Goal: Communication & Community: Answer question/provide support

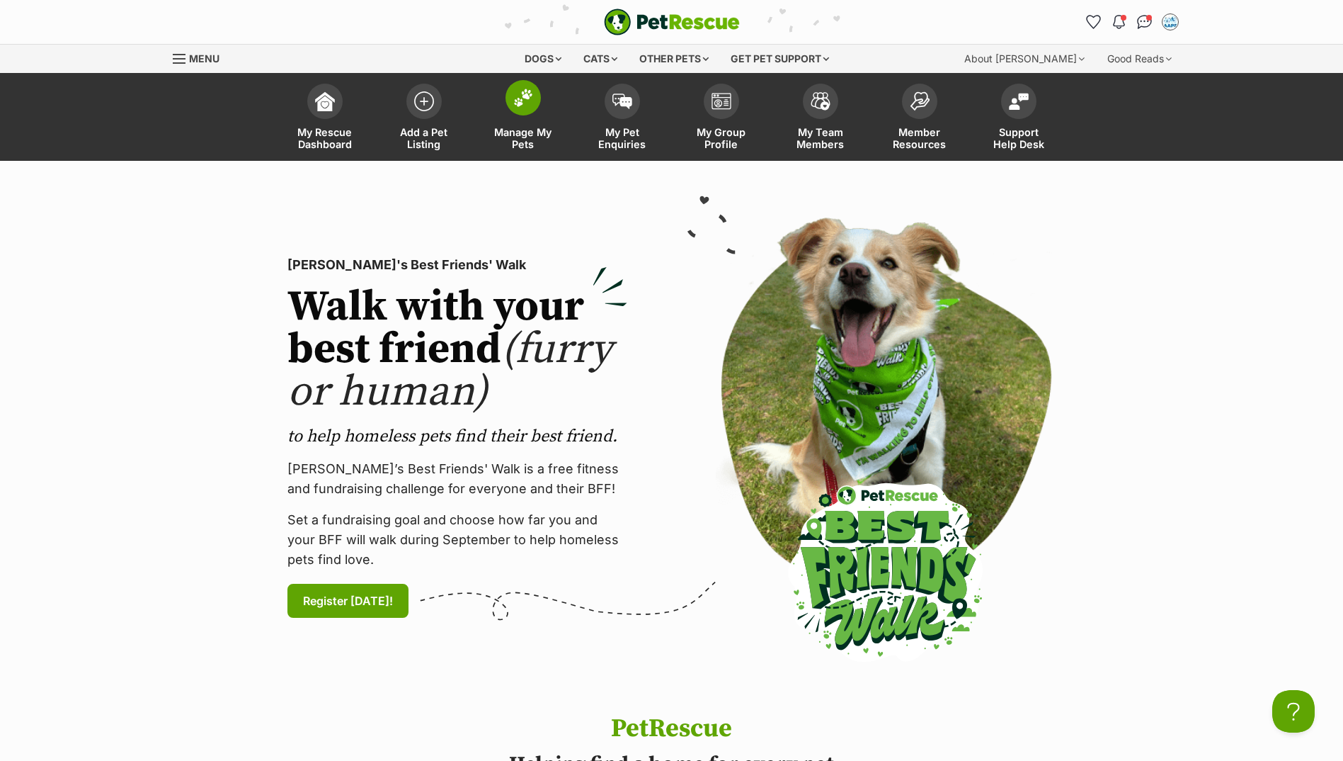
click at [518, 102] on img at bounding box center [523, 98] width 20 height 18
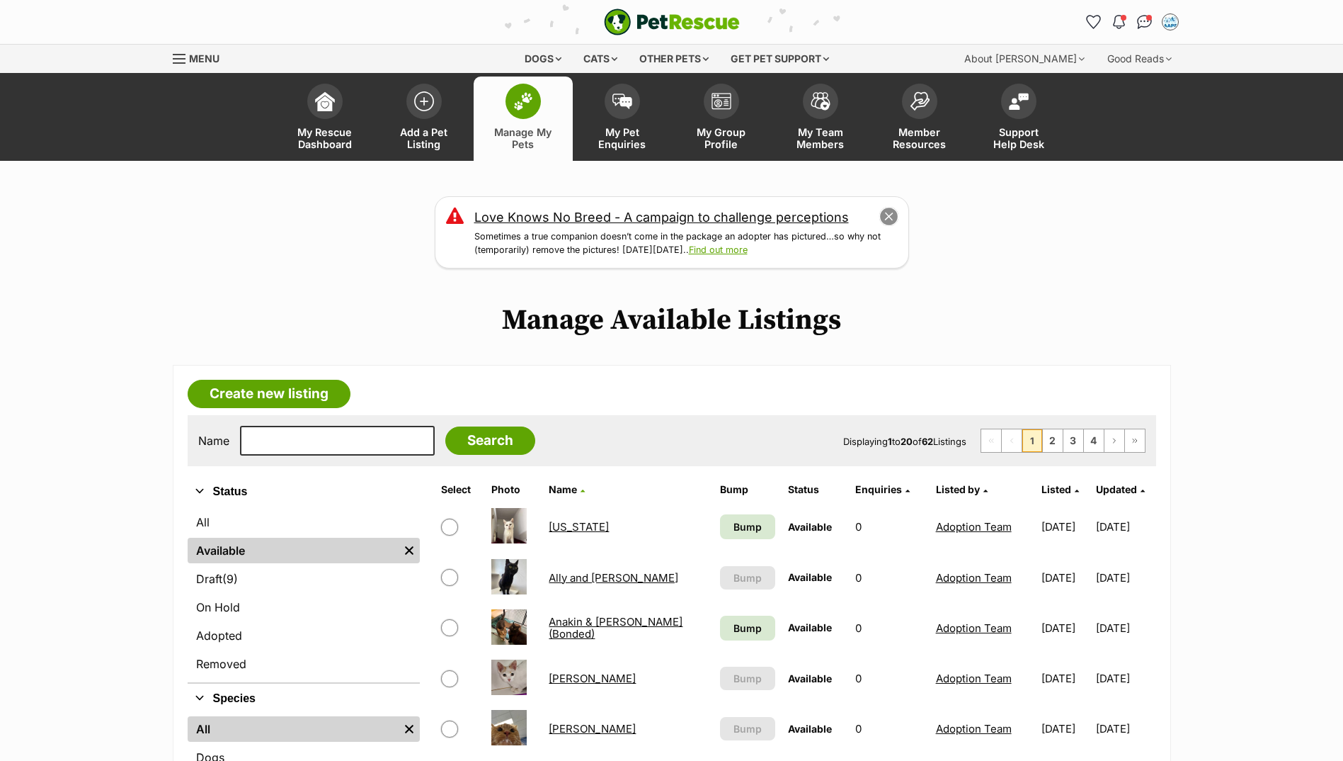
click at [893, 220] on button "close" at bounding box center [889, 217] width 20 height 20
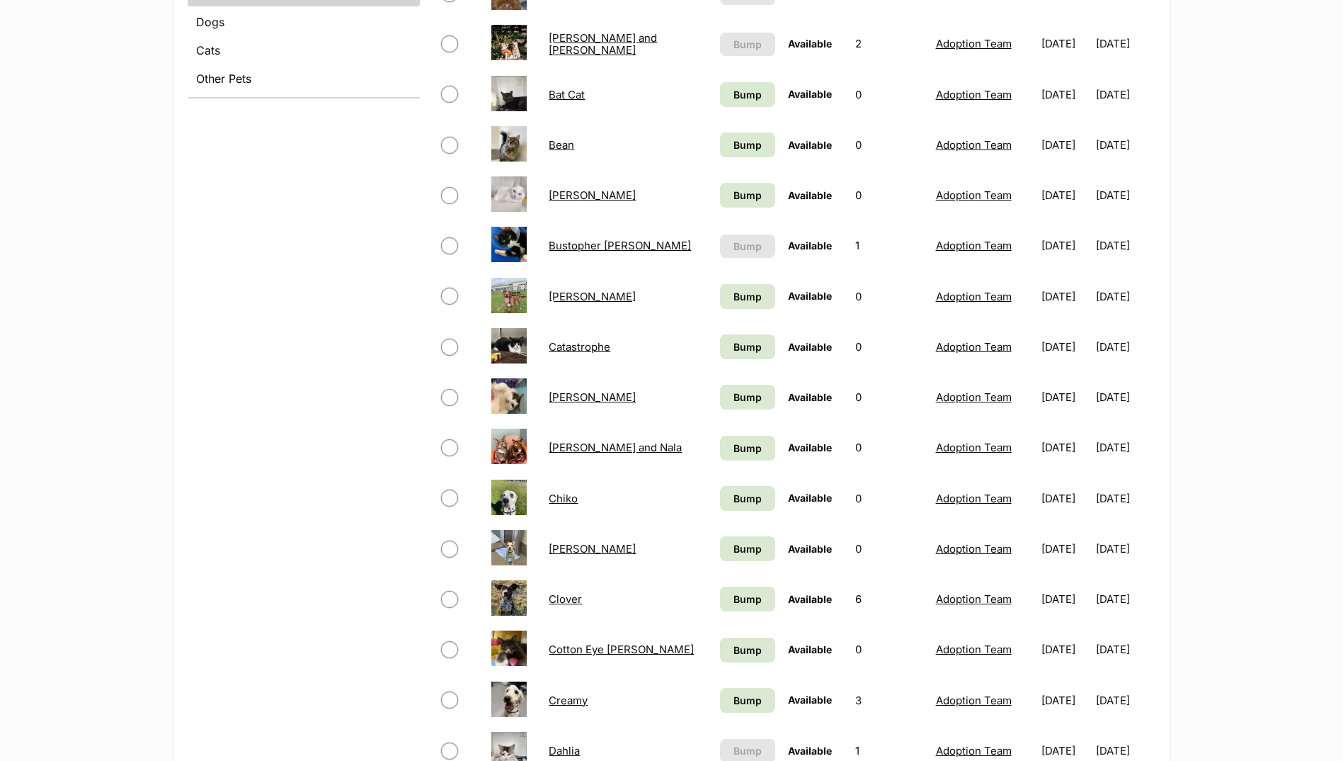
scroll to position [779, 0]
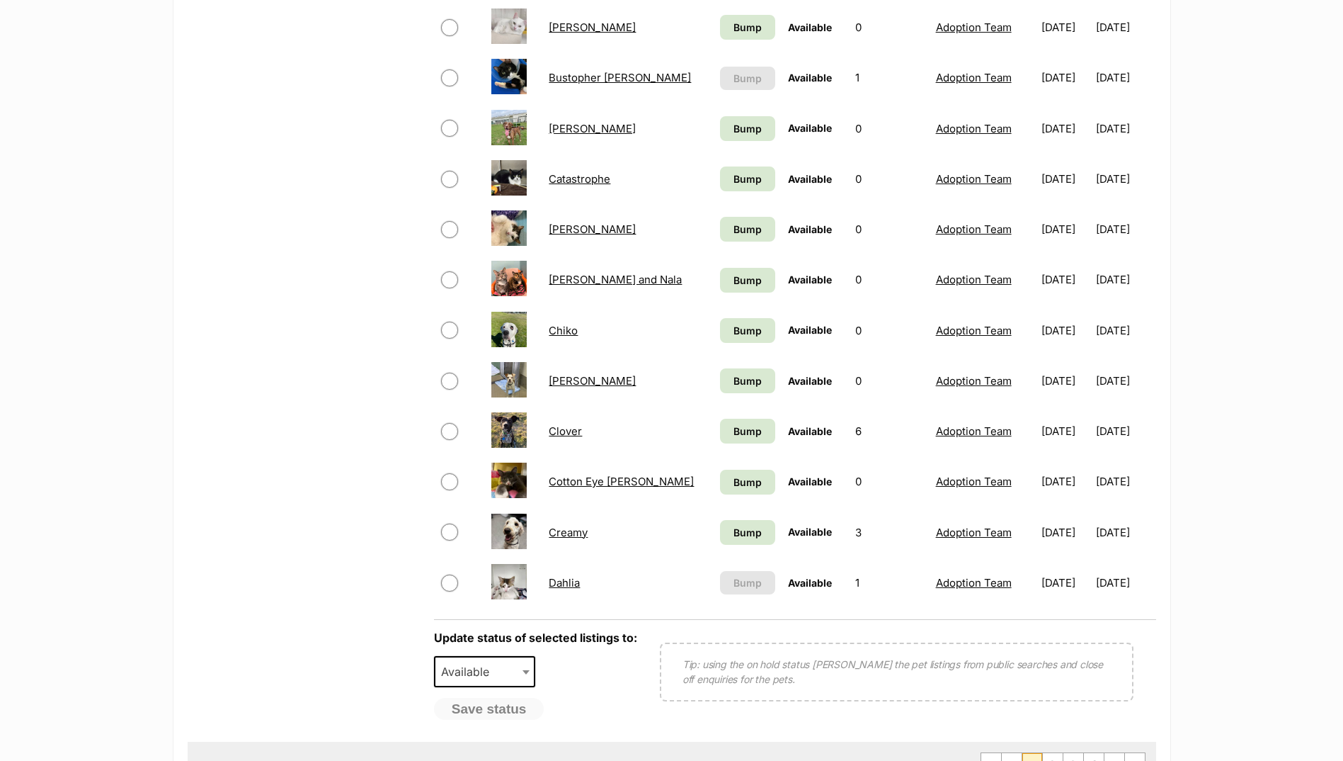
click at [453, 528] on input "checkbox" at bounding box center [449, 531] width 17 height 17
checkbox input "true"
click at [488, 682] on span "Available" at bounding box center [485, 671] width 102 height 31
select select "rehomed"
click at [494, 711] on button "Save status" at bounding box center [490, 710] width 112 height 24
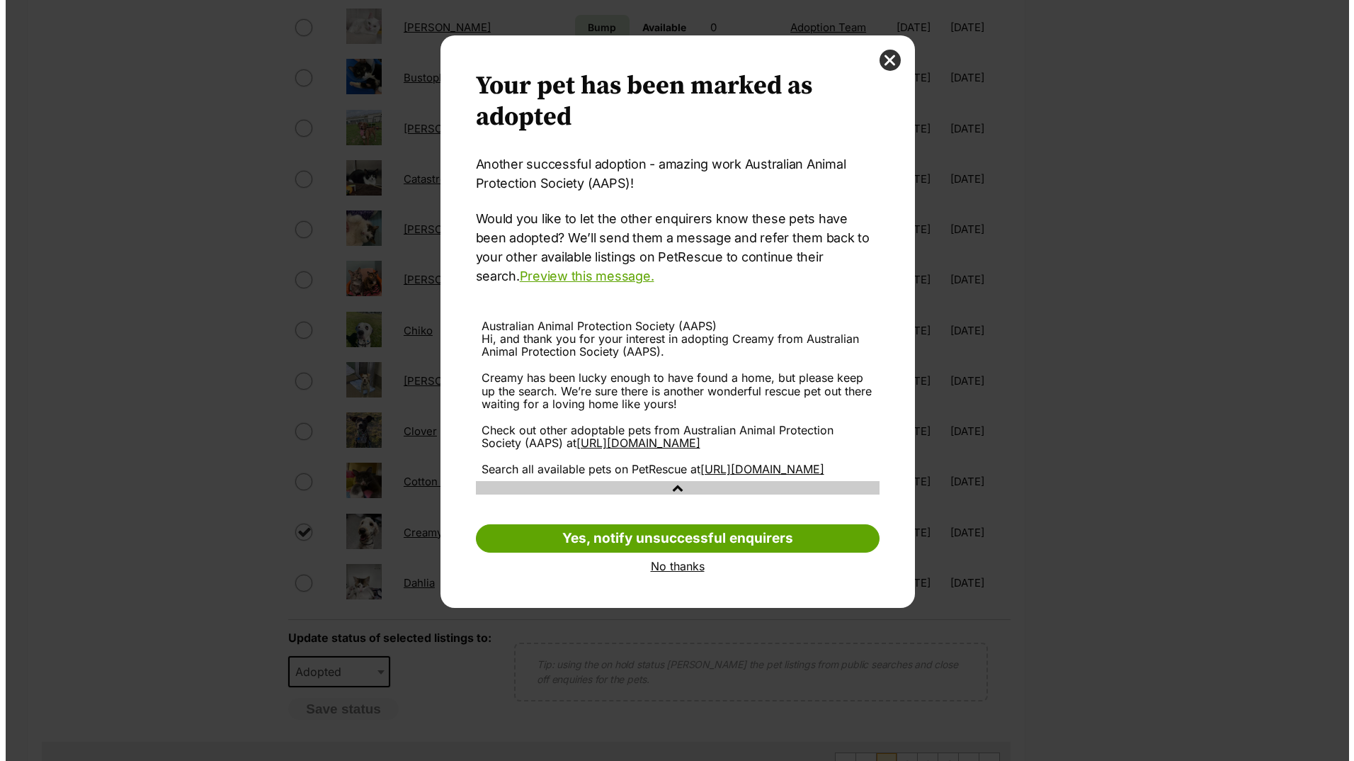
scroll to position [0, 0]
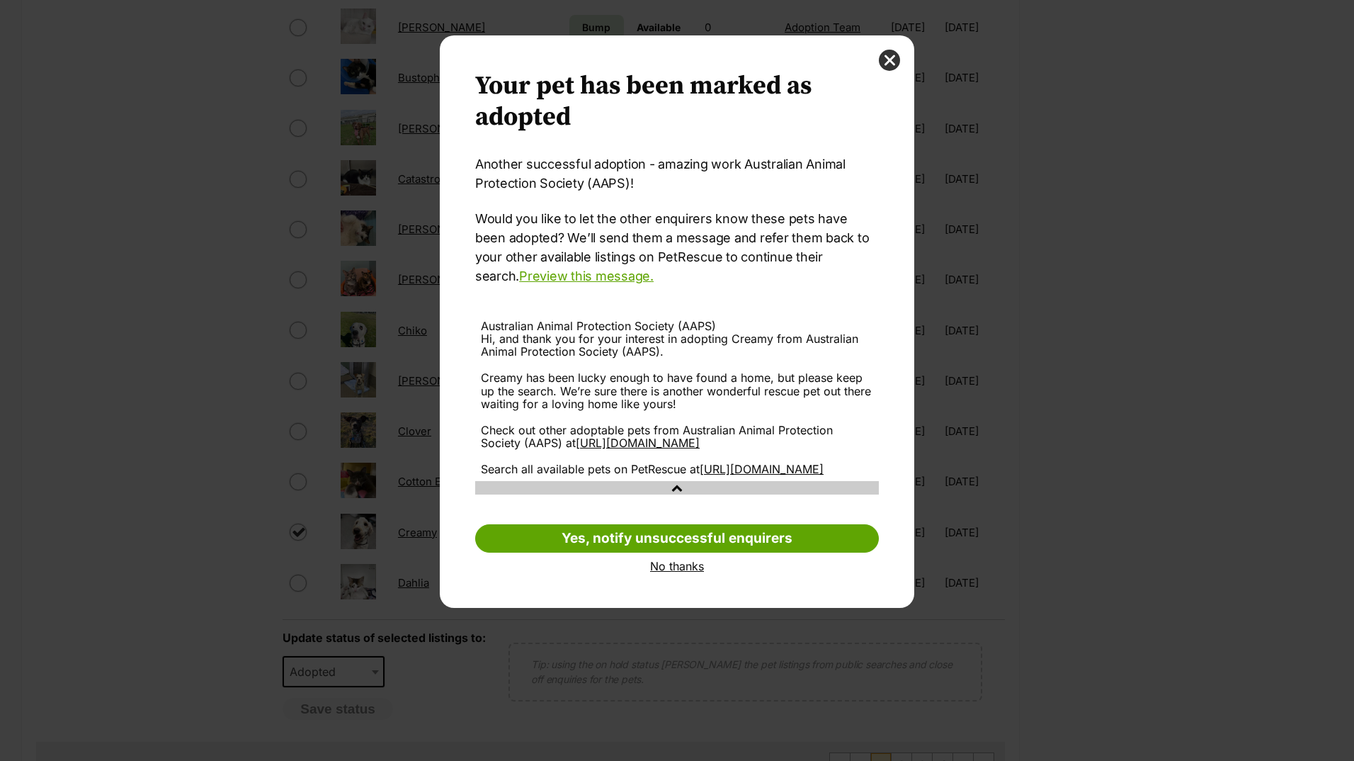
click at [676, 572] on link "No thanks" at bounding box center [677, 565] width 404 height 13
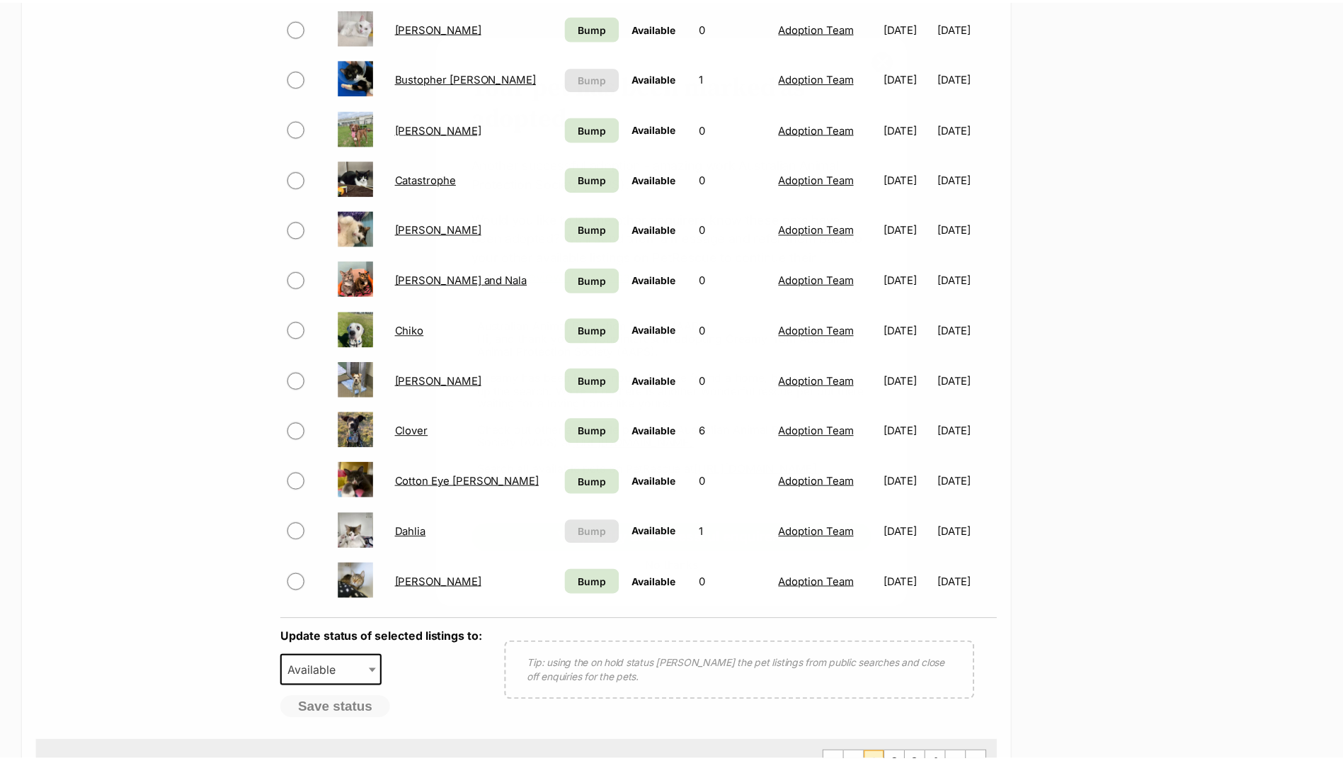
scroll to position [779, 0]
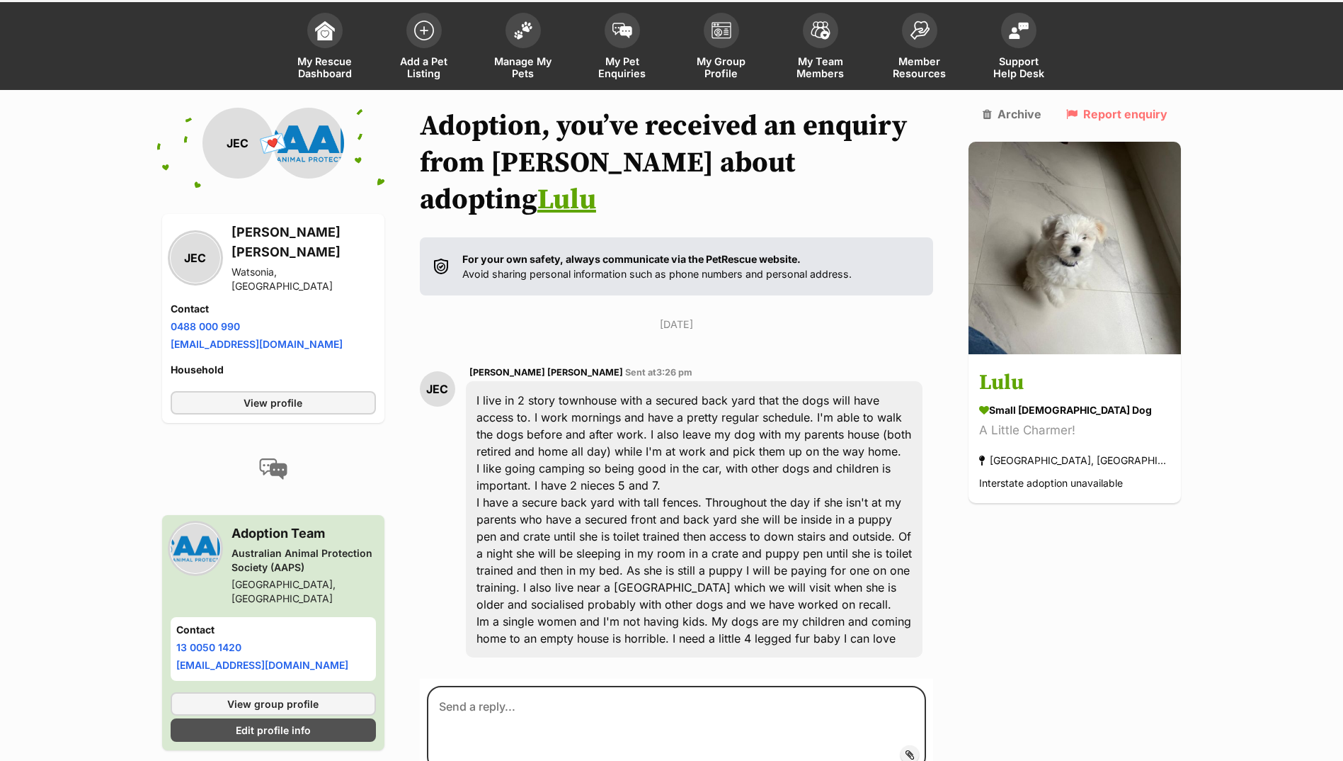
scroll to position [164, 0]
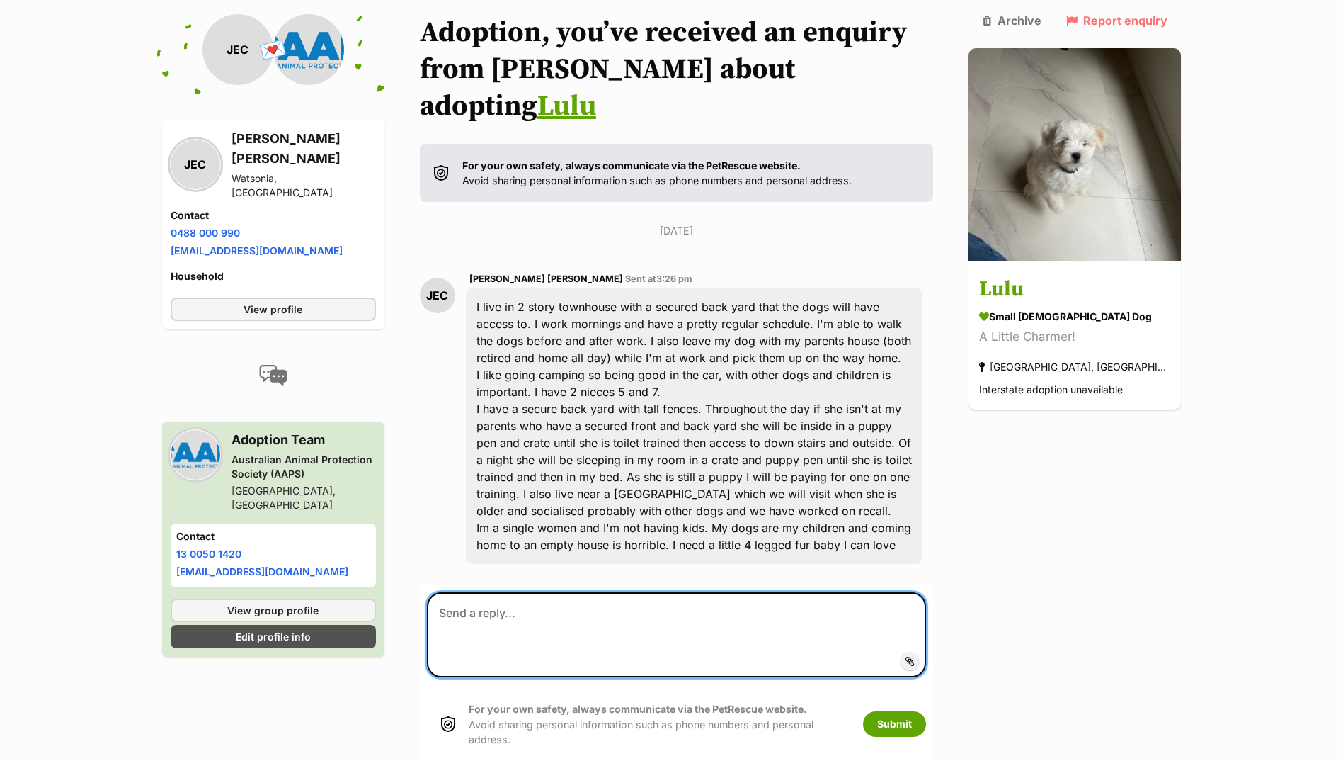
click at [578, 609] on textarea at bounding box center [677, 634] width 500 height 85
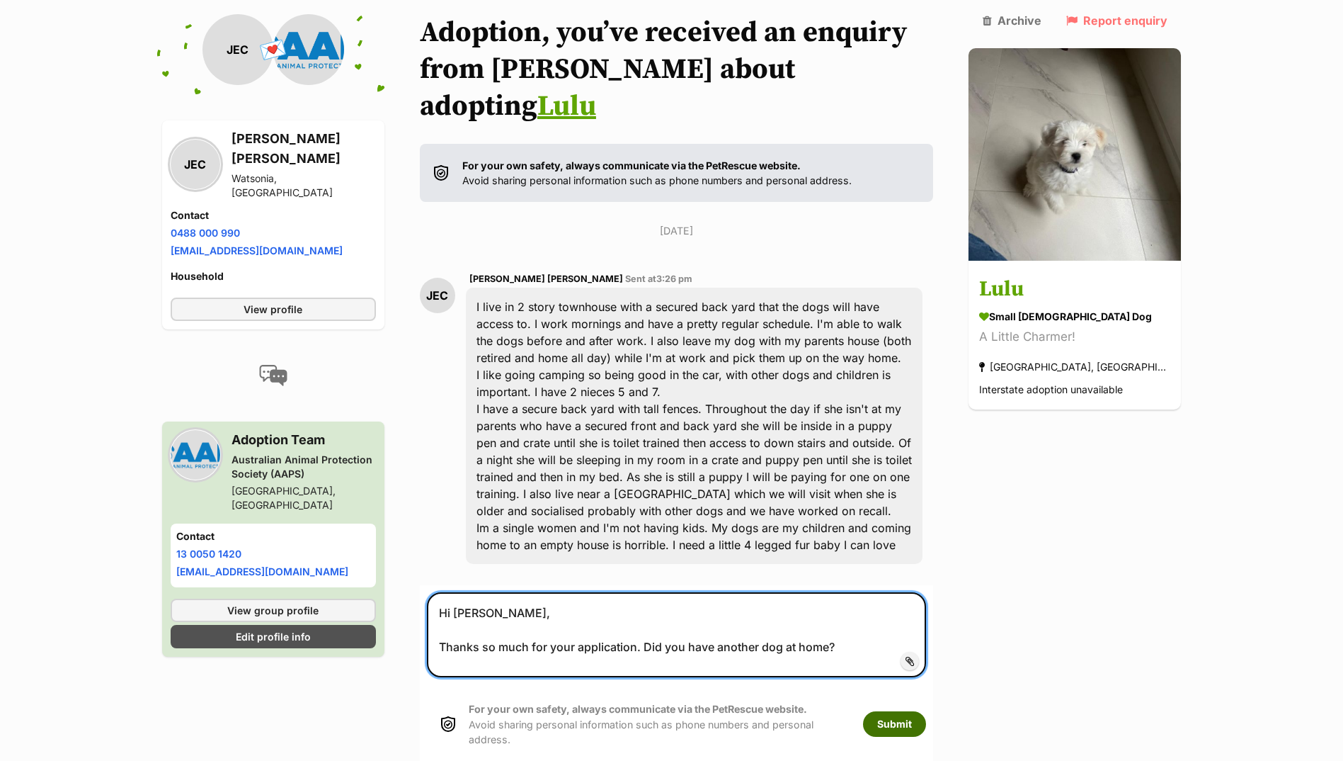
type textarea "Hi Jenna, Thanks so much for your application. Did you have another dog at home?"
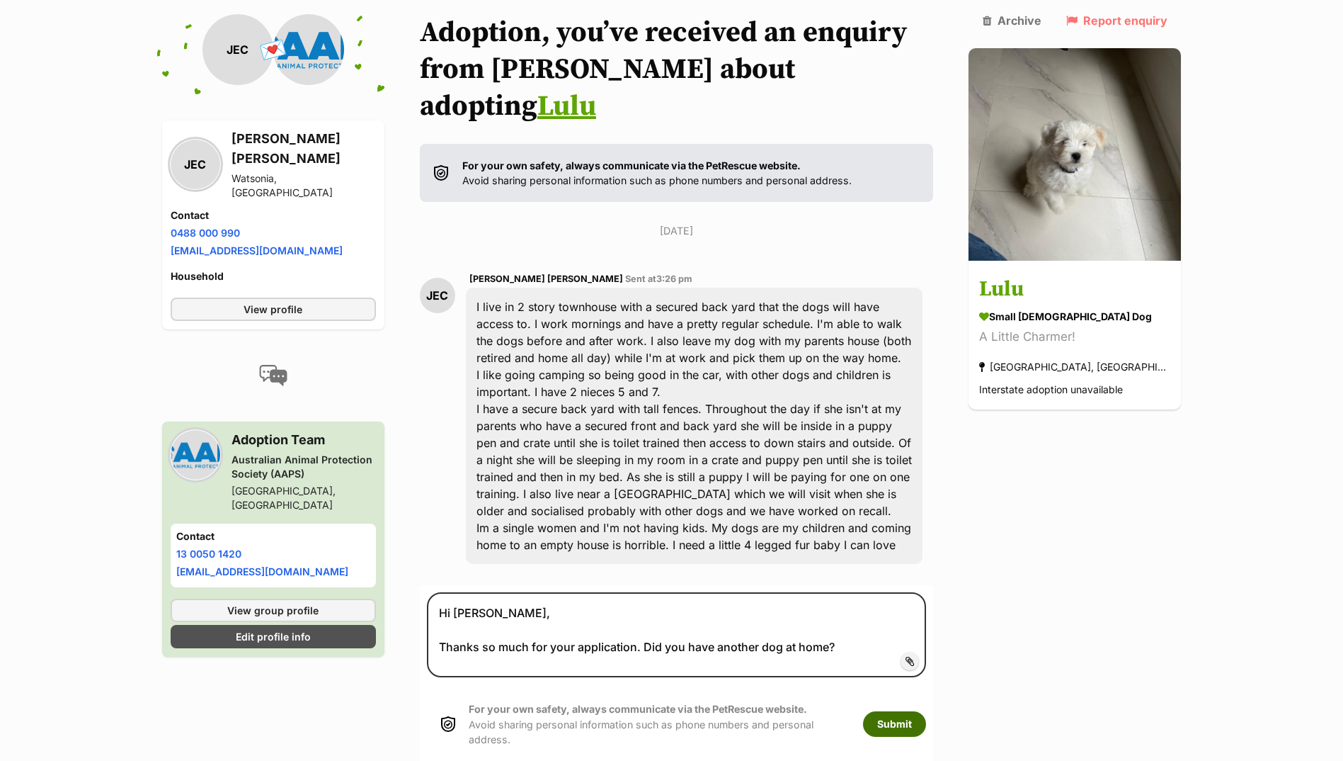
click at [912, 711] on button "Submit" at bounding box center [894, 723] width 63 height 25
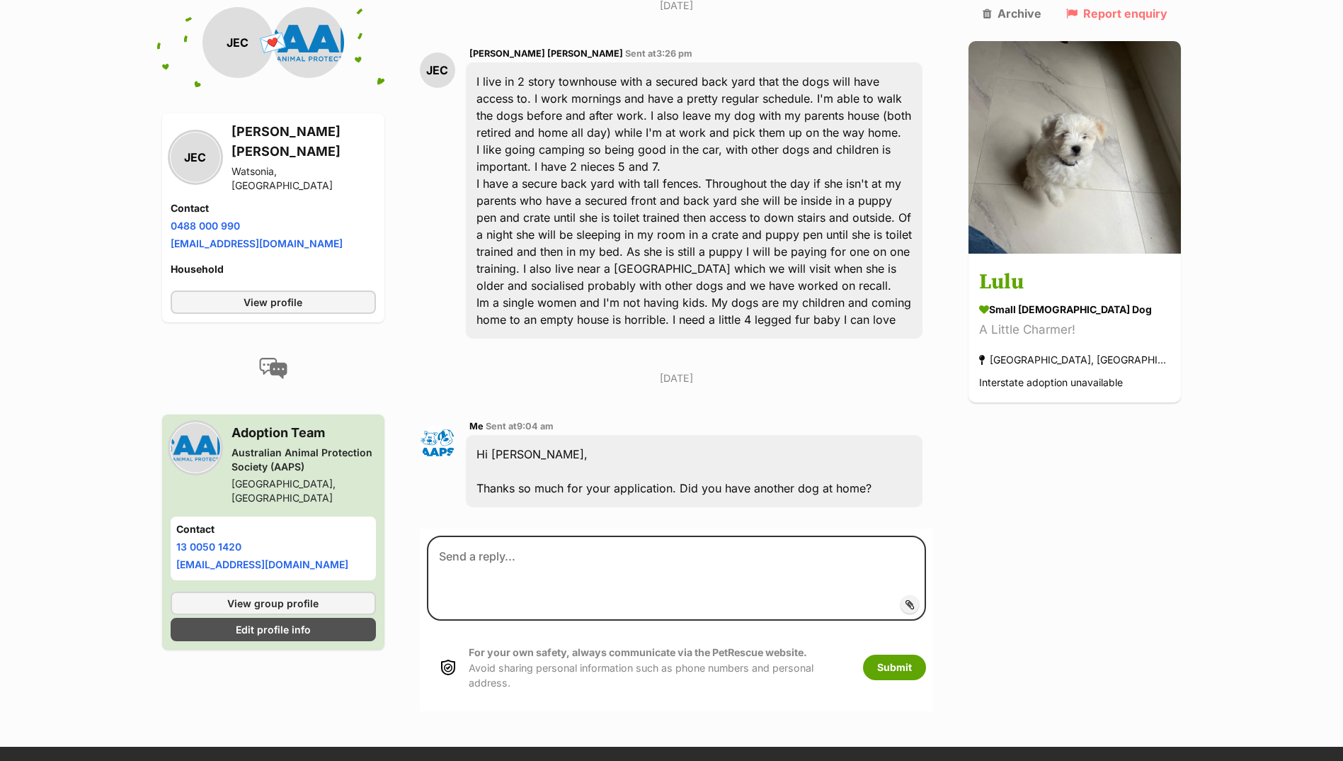
scroll to position [435, 0]
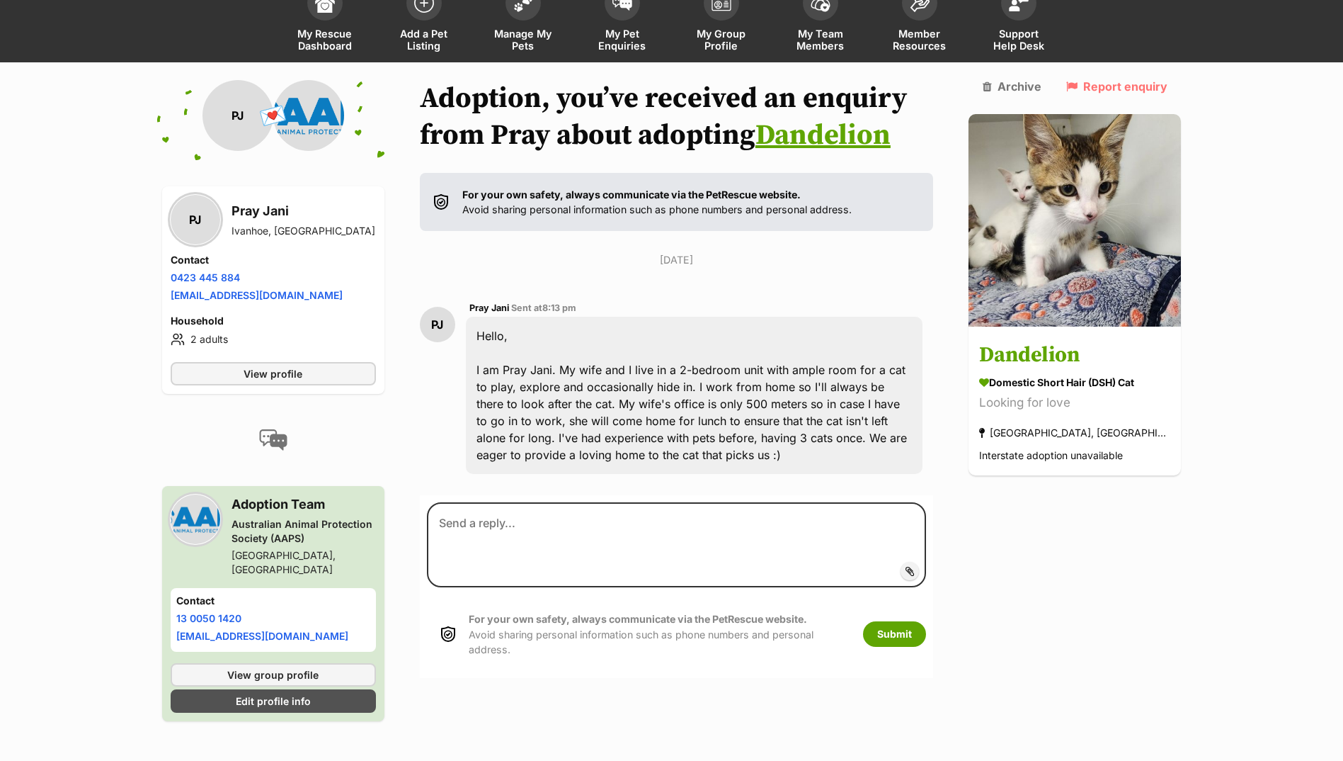
scroll to position [105, 0]
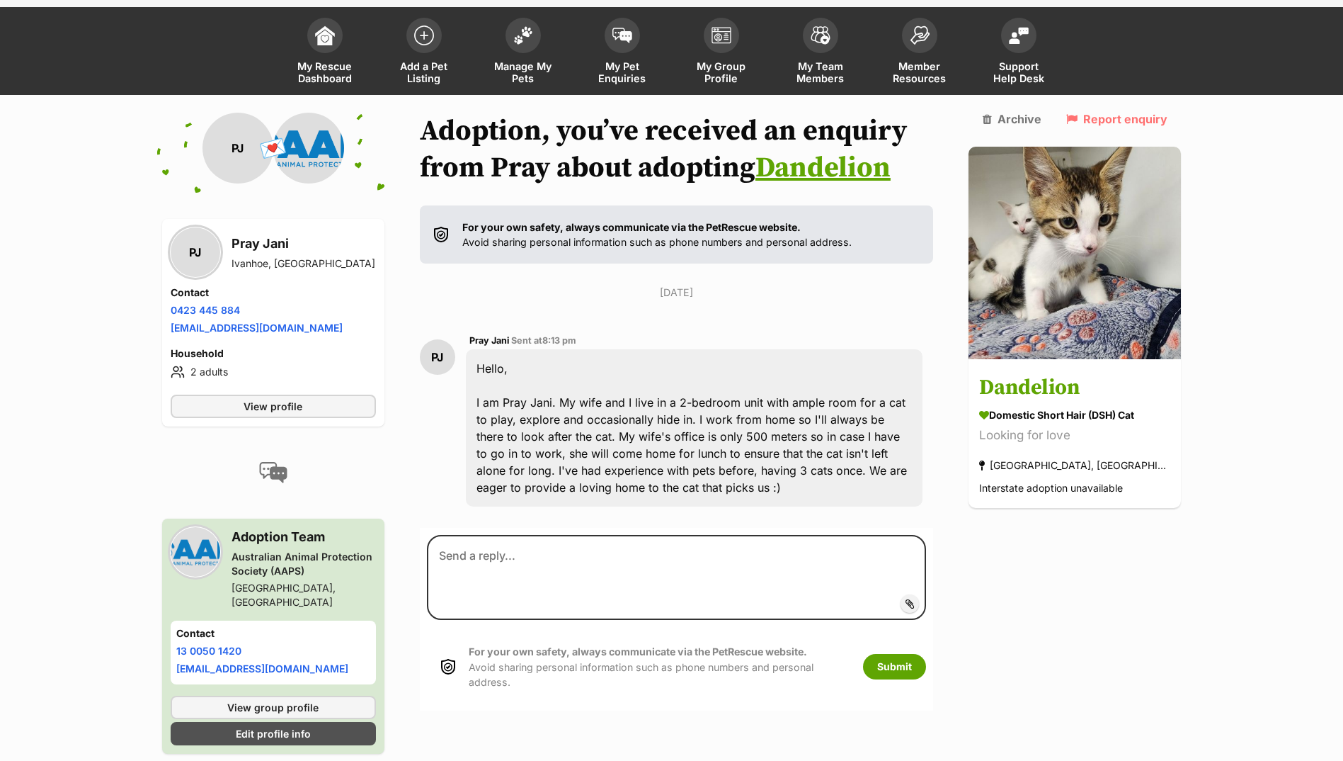
scroll to position [105, 0]
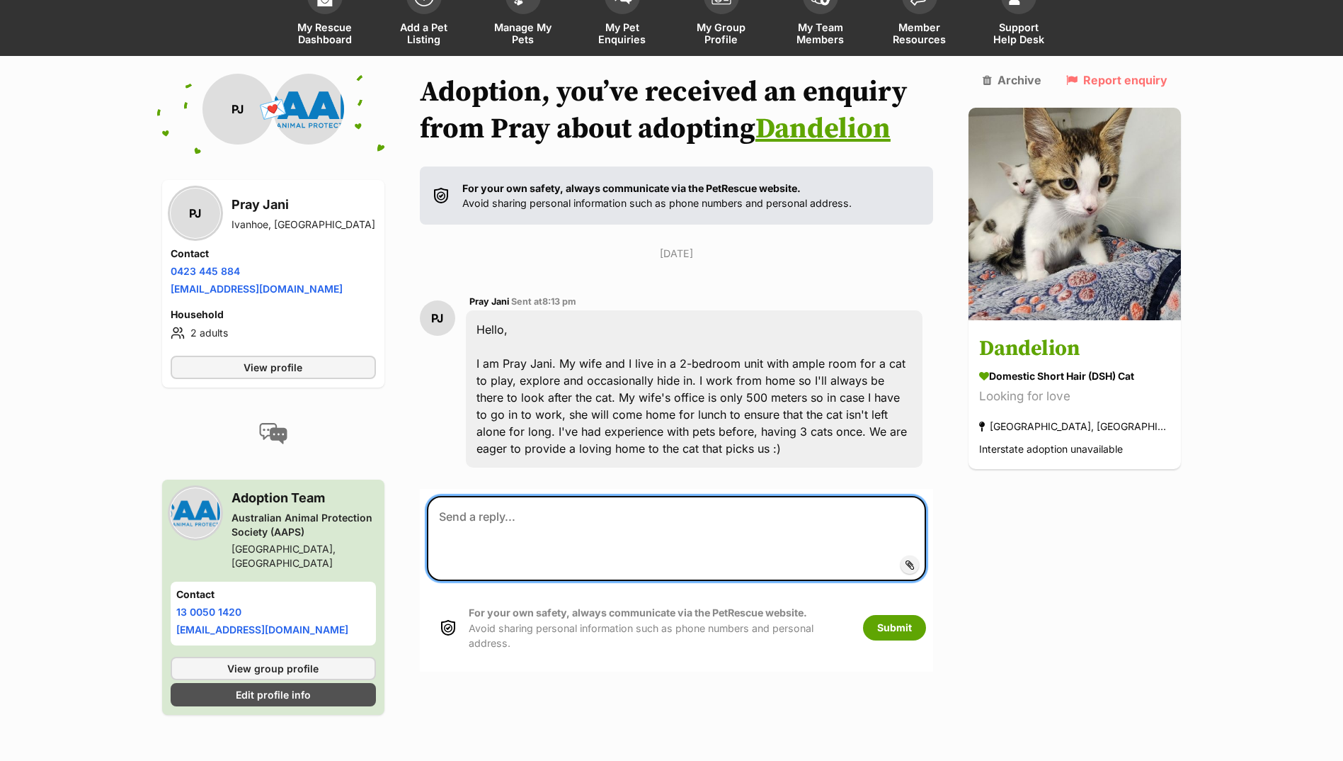
click at [493, 557] on textarea at bounding box center [677, 538] width 500 height 85
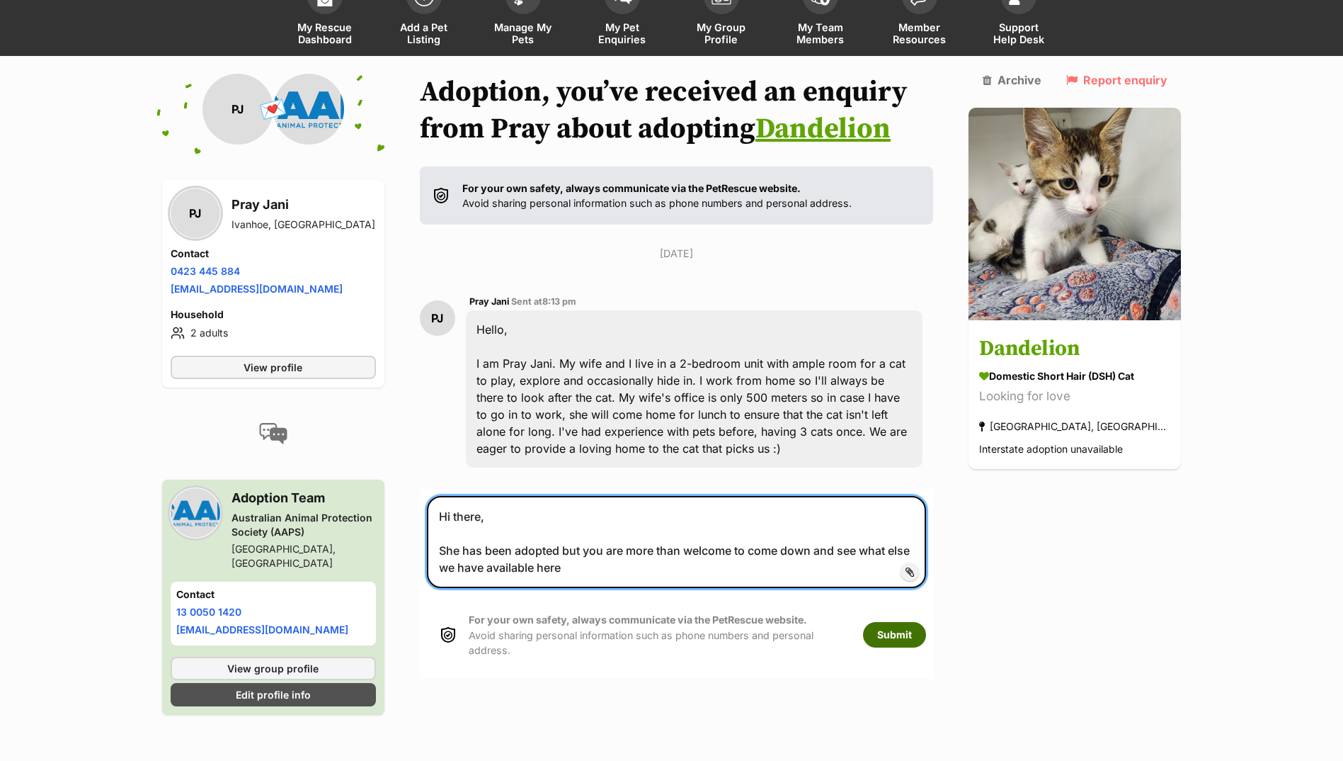
type textarea "Hi there, She has been adopted but you are more than welcome to come down and s…"
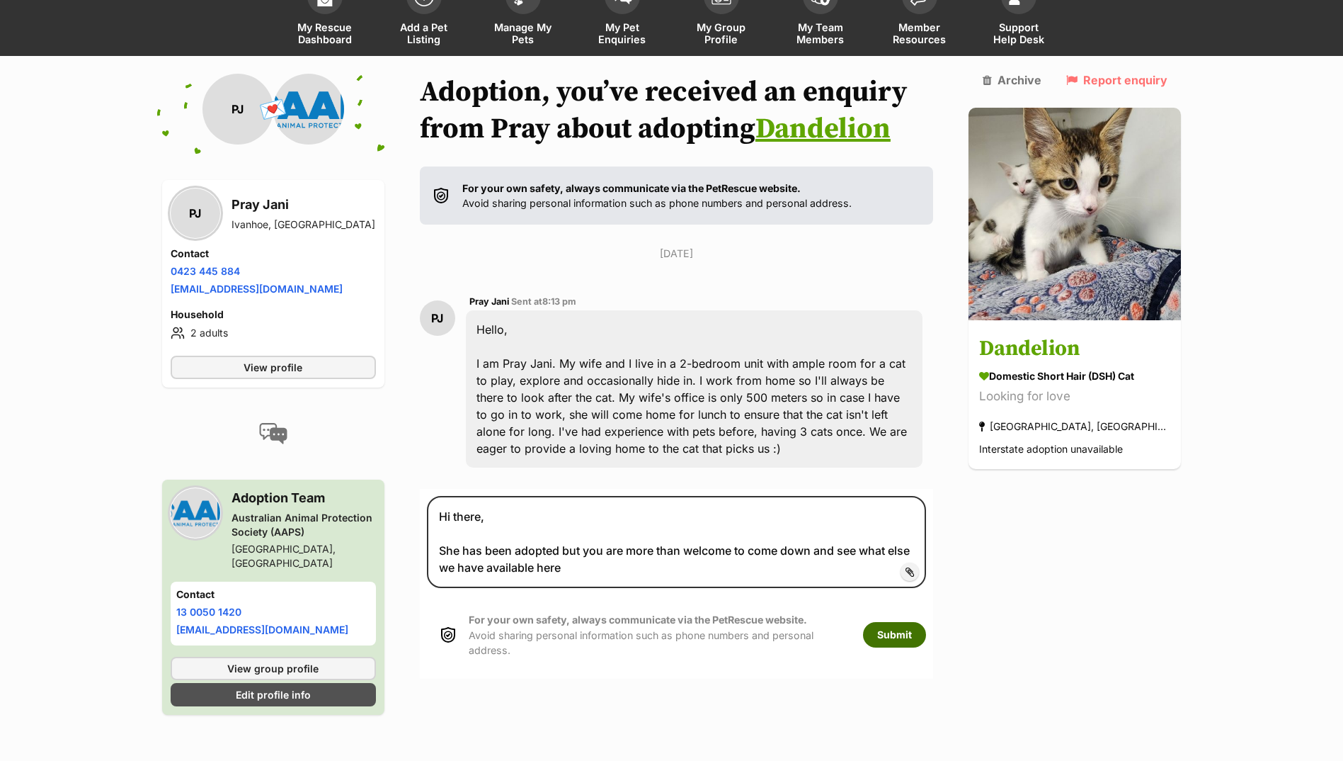
click at [911, 625] on button "Submit" at bounding box center [894, 634] width 63 height 25
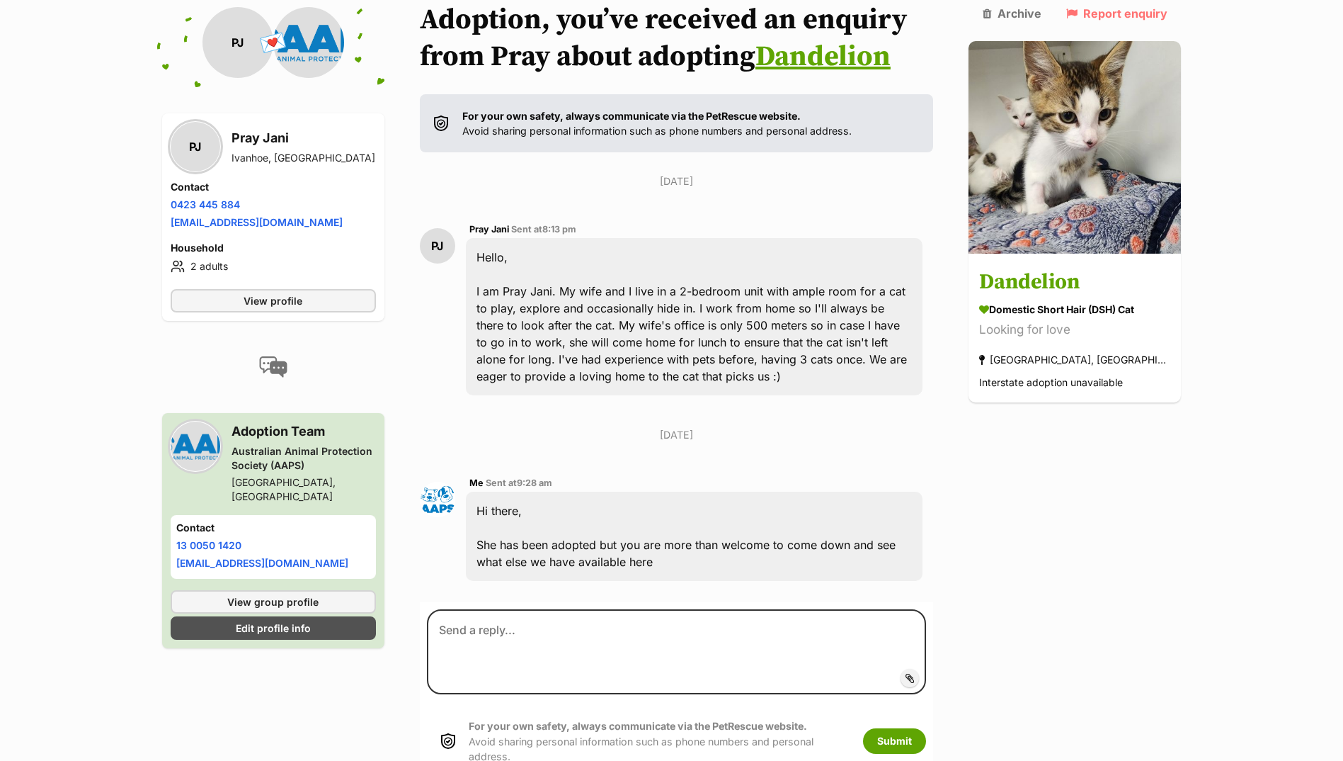
scroll to position [324, 0]
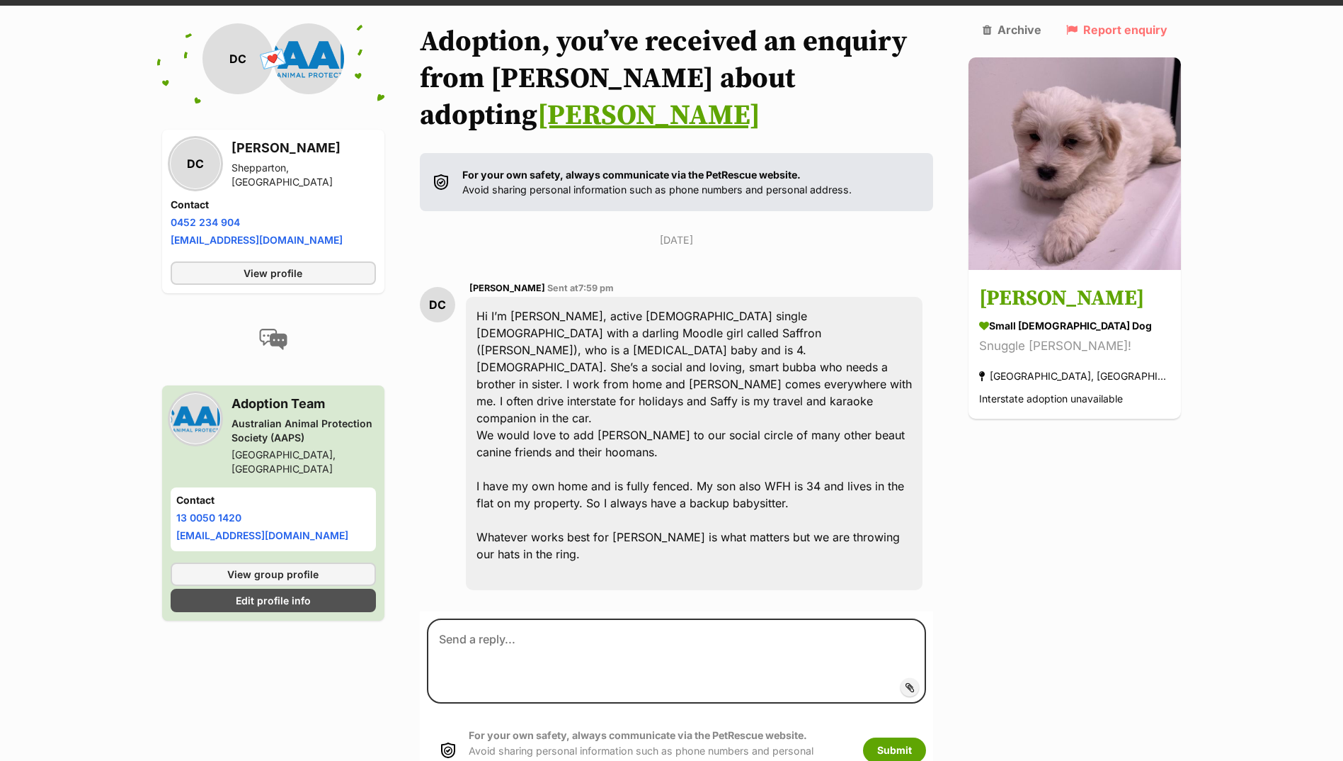
scroll to position [156, 0]
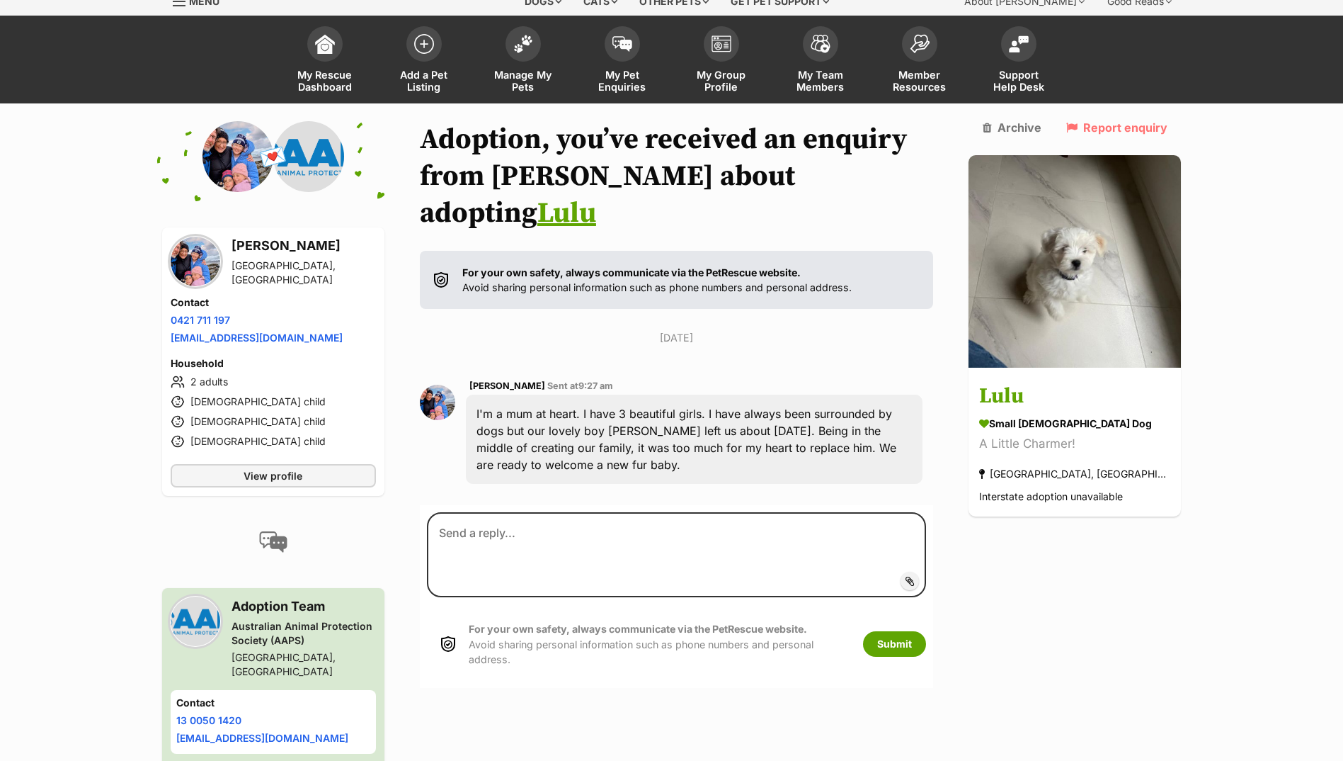
scroll to position [71, 0]
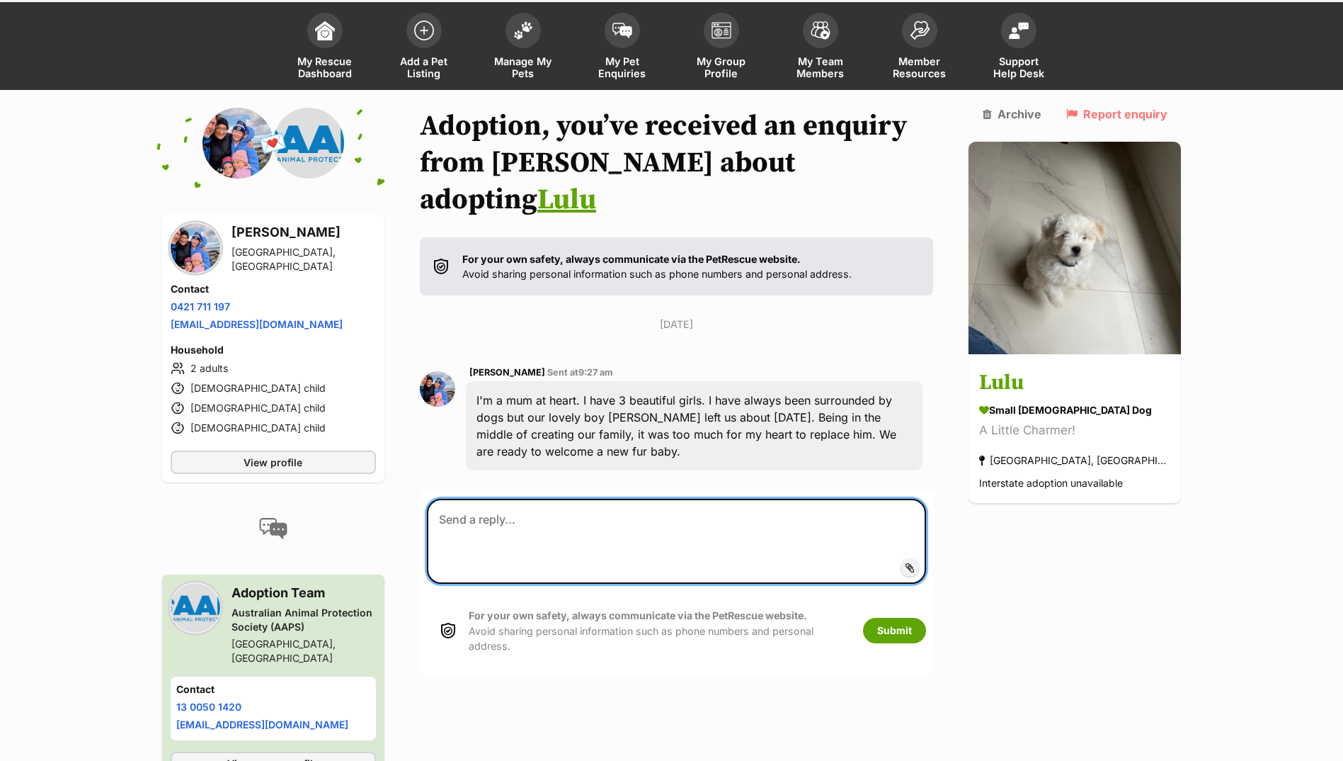
paste textarea "Hi there, Thank you so much for your application. Unfortunately, both [PERSON_N…"
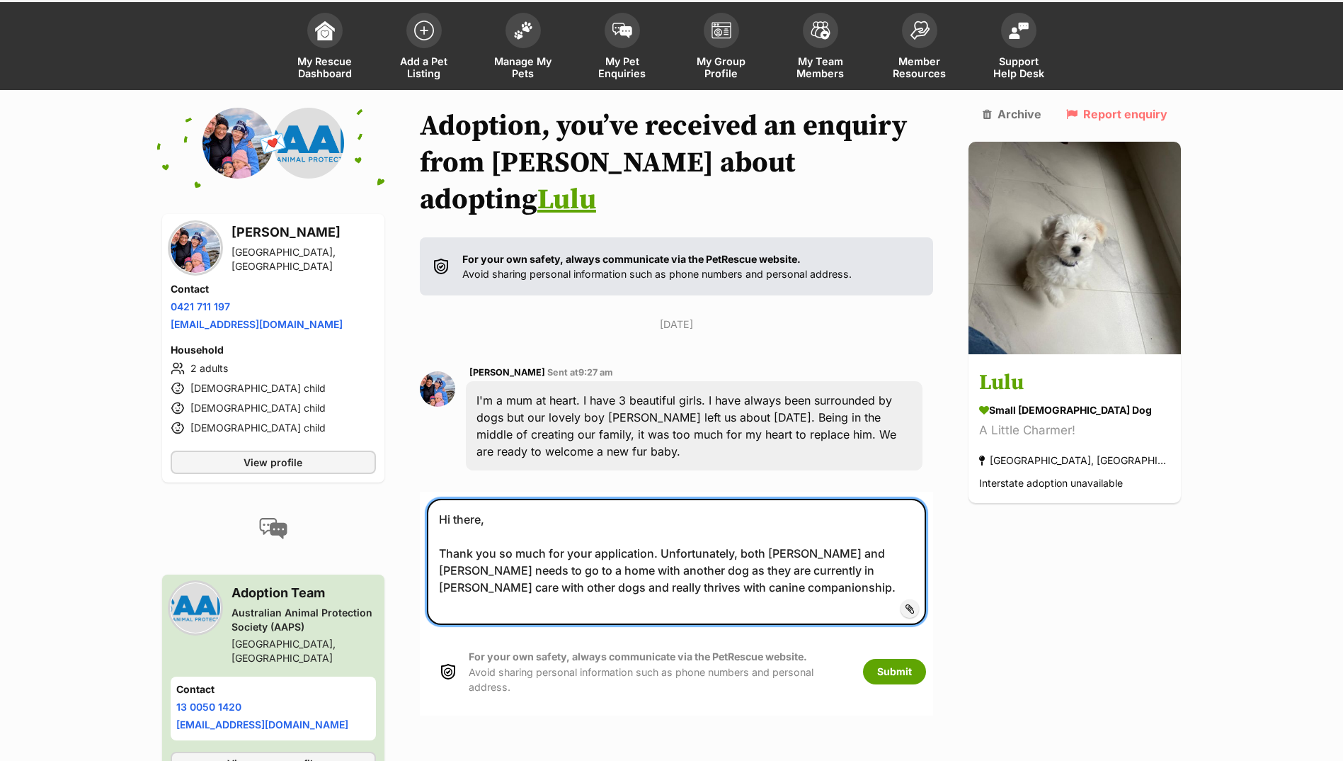
drag, startPoint x: 871, startPoint y: 516, endPoint x: 751, endPoint y: 516, distance: 120.4
click at [751, 516] on textarea "Hi there, Thank you so much for your application. Unfortunately, both Ollie and…" at bounding box center [677, 562] width 500 height 126
type textarea "Hi there, Thank you so much for your application. Unfortunately, Lulu needs to …"
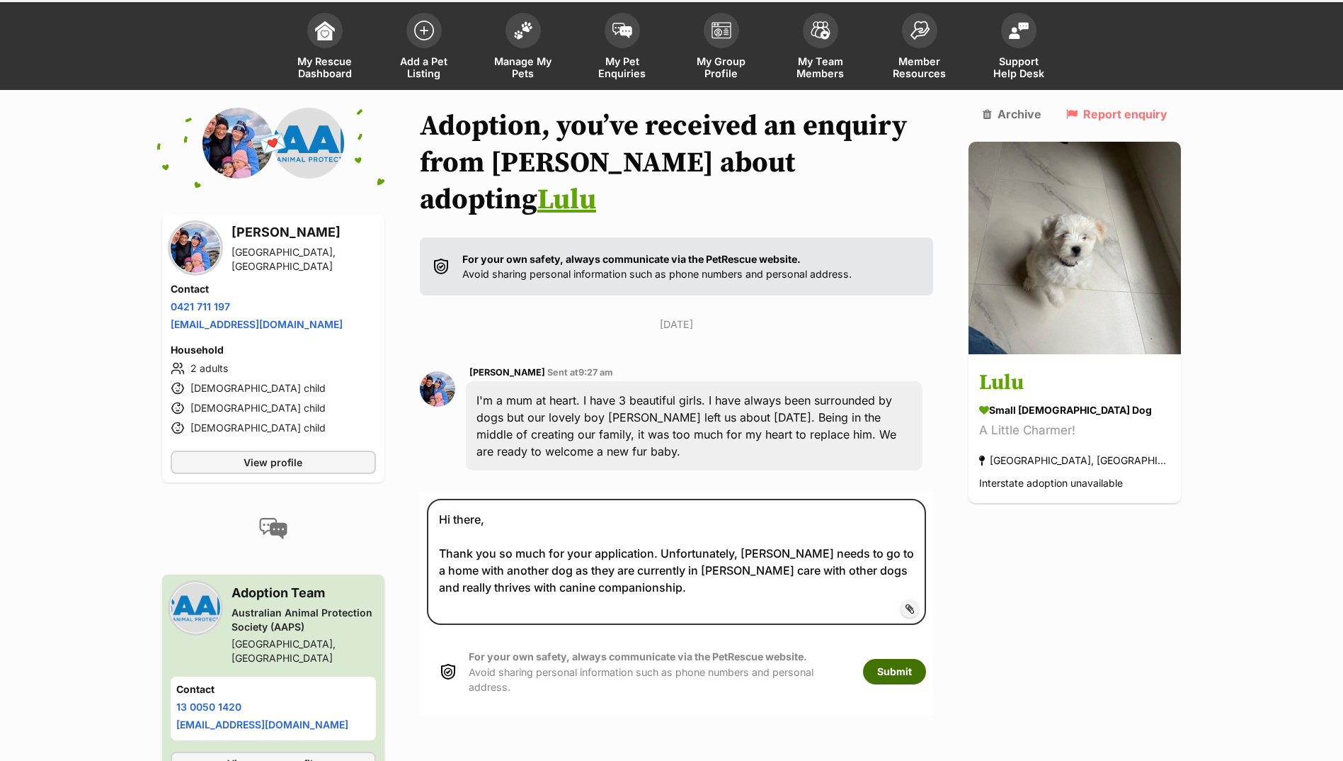
click at [926, 659] on button "Submit" at bounding box center [894, 671] width 63 height 25
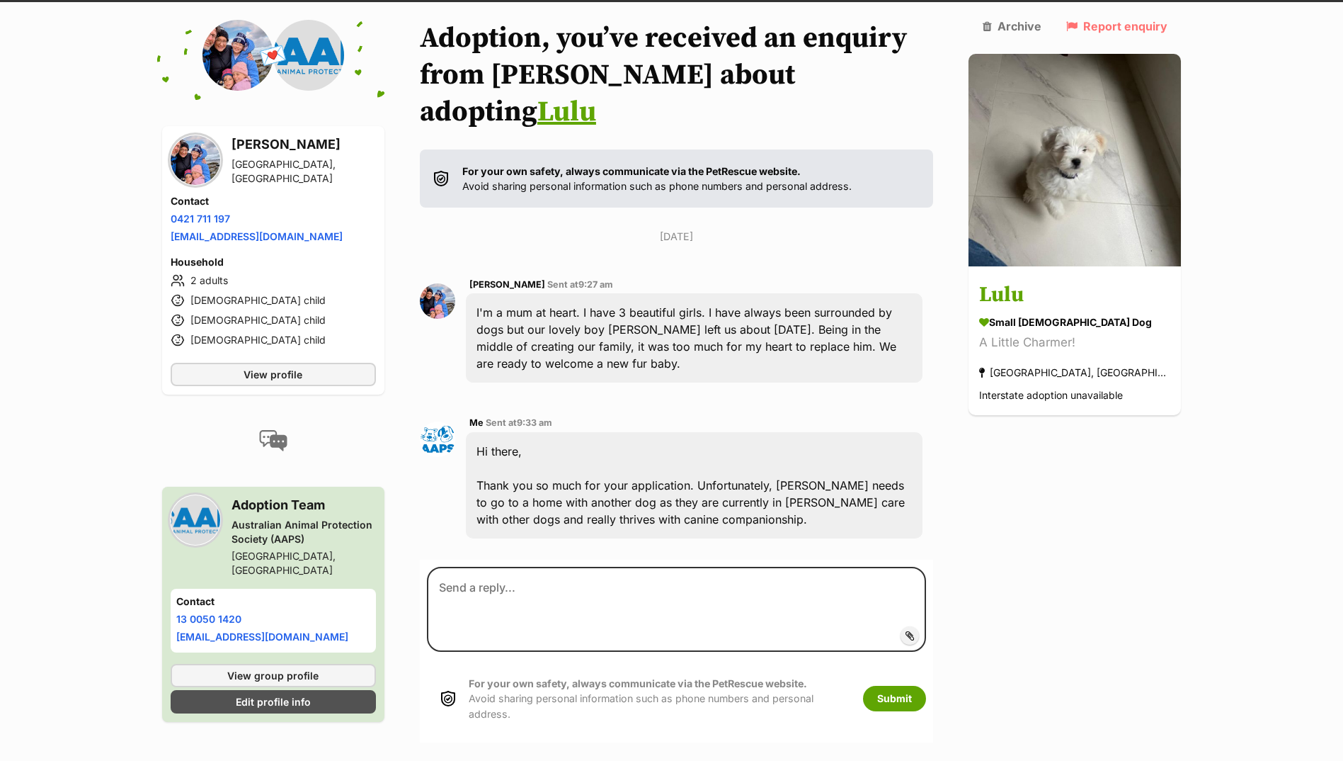
scroll to position [218, 0]
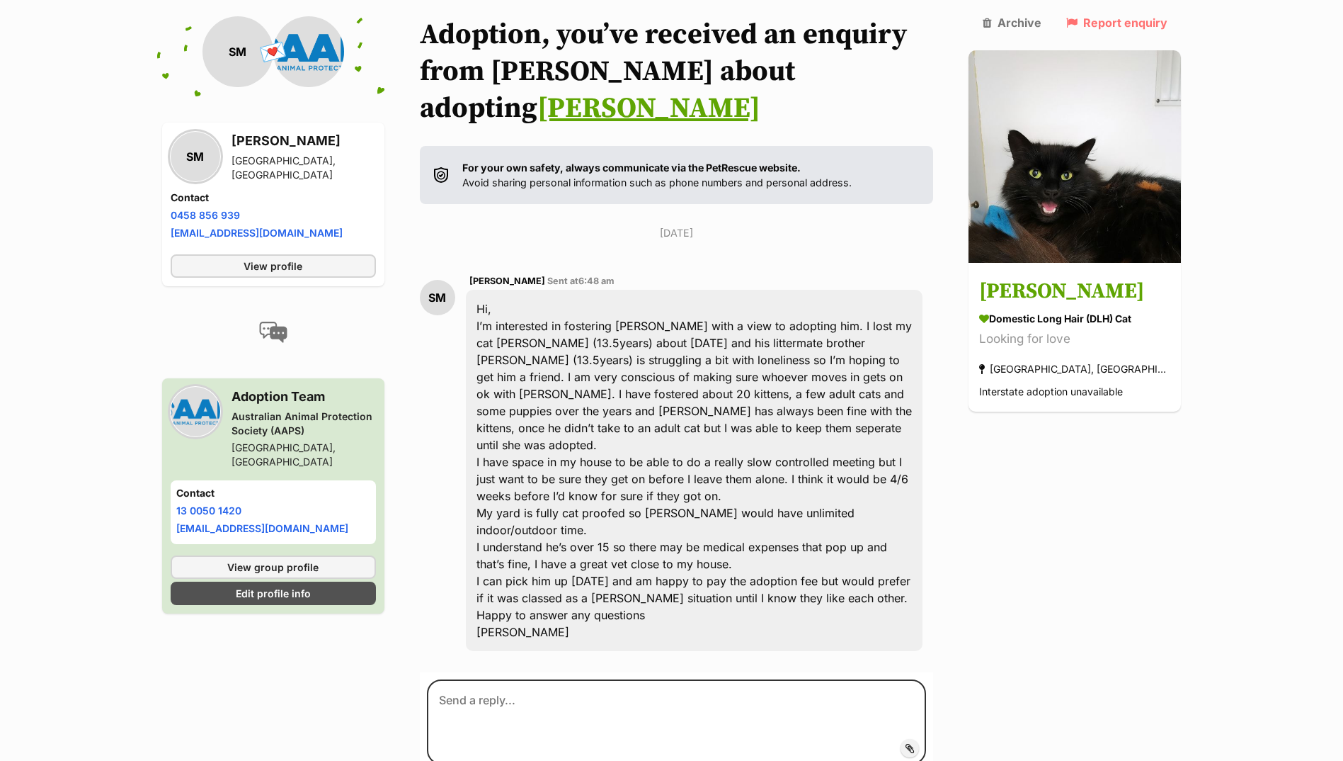
scroll to position [190, 0]
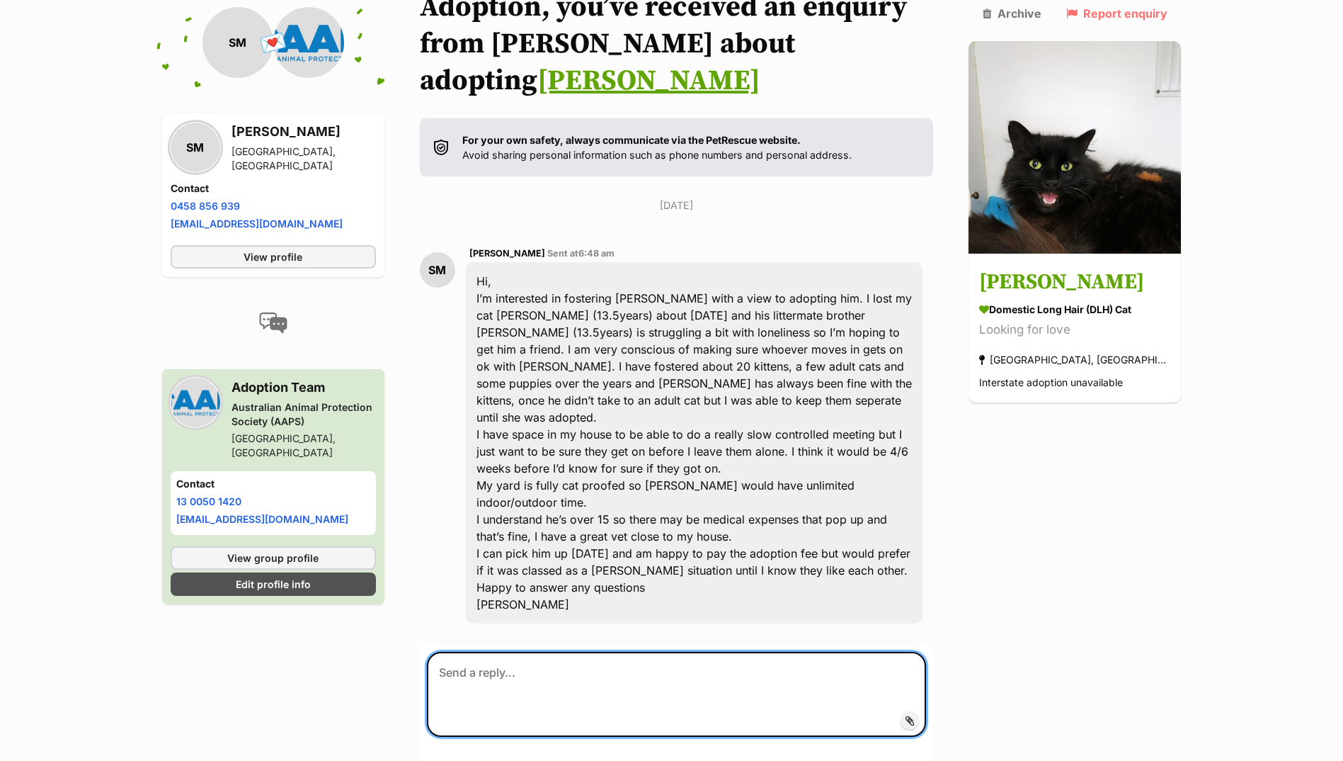
click at [587, 656] on textarea at bounding box center [677, 694] width 500 height 85
click at [714, 652] on textarea "Hi there, Thanks so much for your application. Unfortunat" at bounding box center [677, 694] width 500 height 85
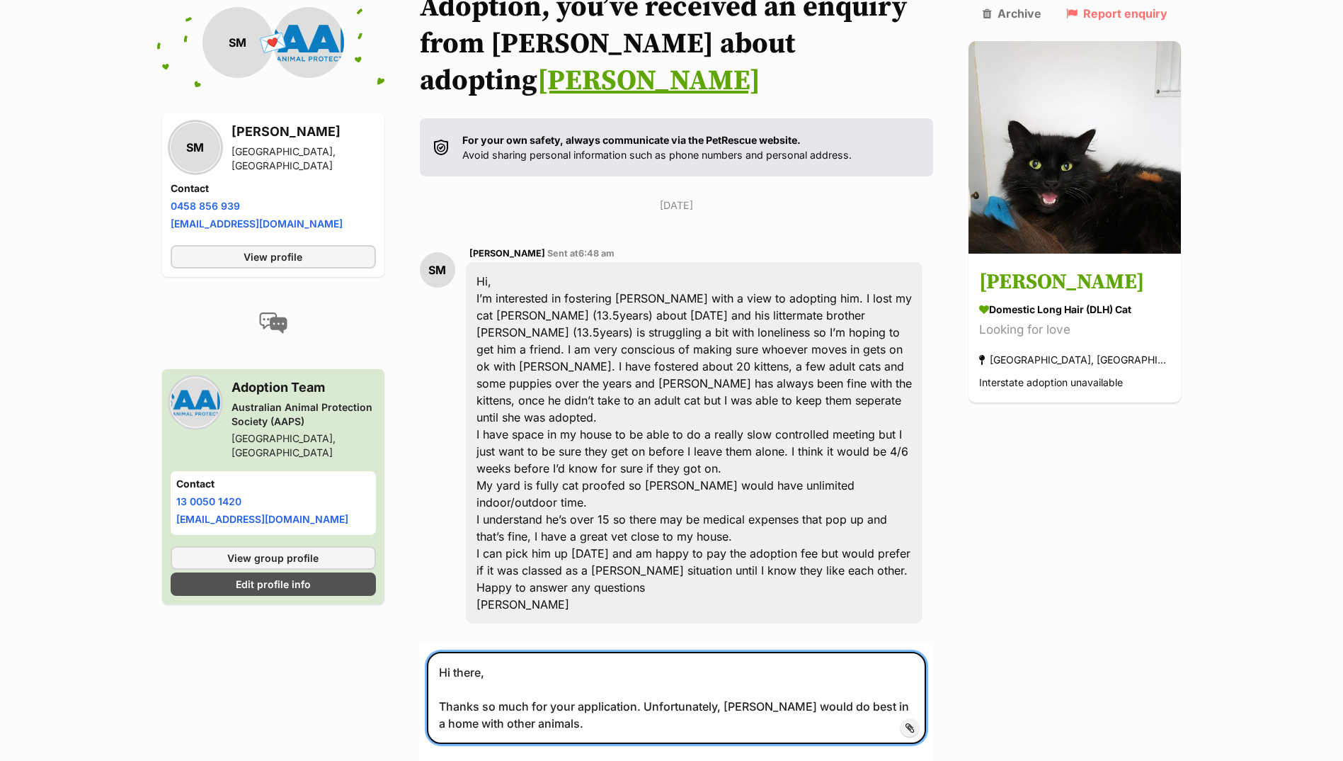
type textarea "Hi there, Thanks so much for your application. Unfortunately, Tito would do bes…"
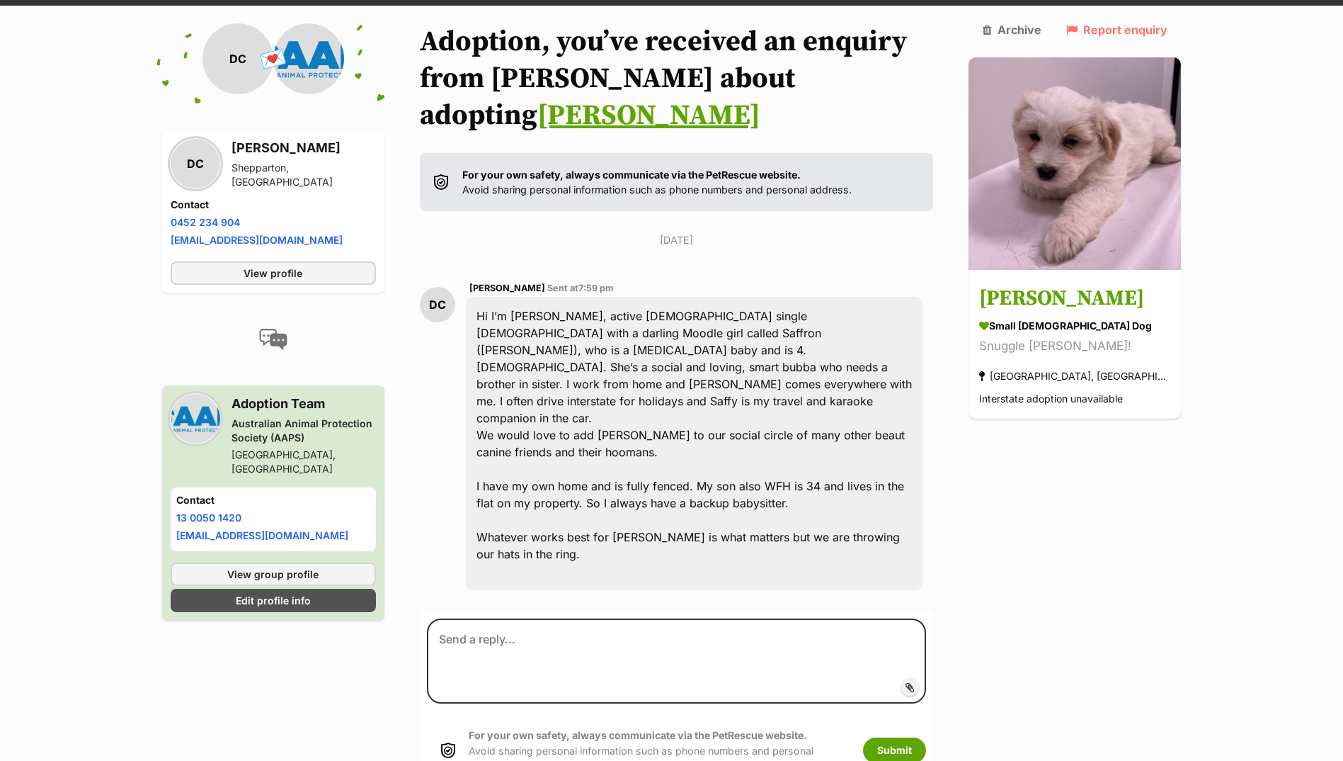
scroll to position [156, 0]
